Goal: Information Seeking & Learning: Learn about a topic

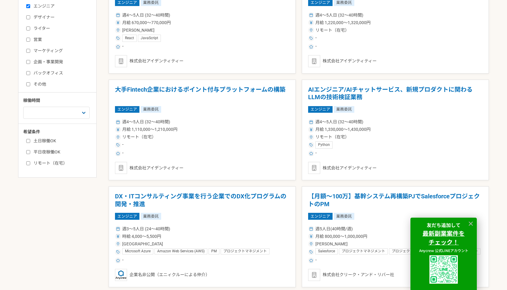
scroll to position [216, 0]
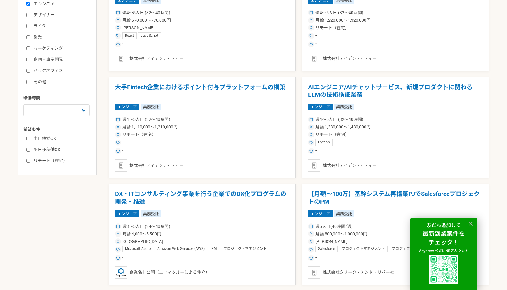
click at [27, 138] on input "土日稼働OK" at bounding box center [28, 139] width 4 height 4
checkbox input "true"
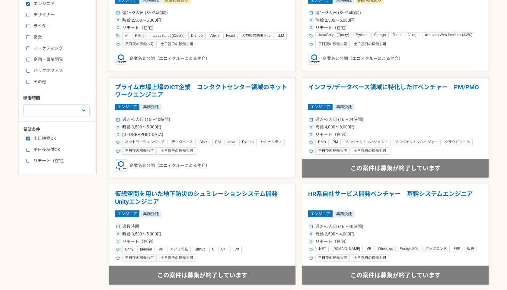
click at [29, 150] on input "平日夜稼働OK" at bounding box center [28, 150] width 4 height 4
checkbox input "true"
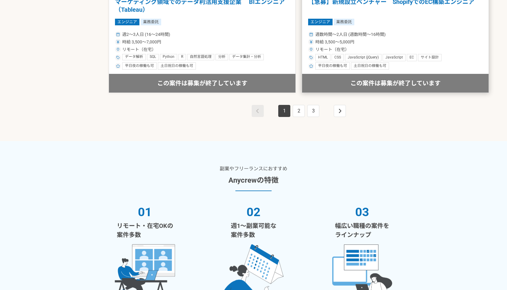
scroll to position [1160, 0]
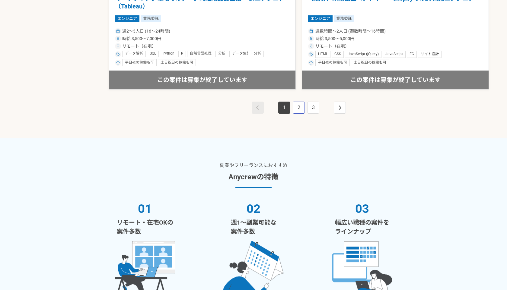
click at [302, 111] on link "2" at bounding box center [299, 108] width 12 height 12
